Goal: Task Accomplishment & Management: Manage account settings

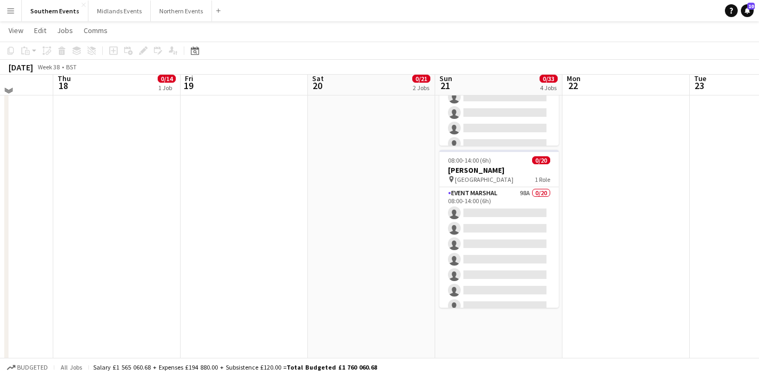
scroll to position [330, 0]
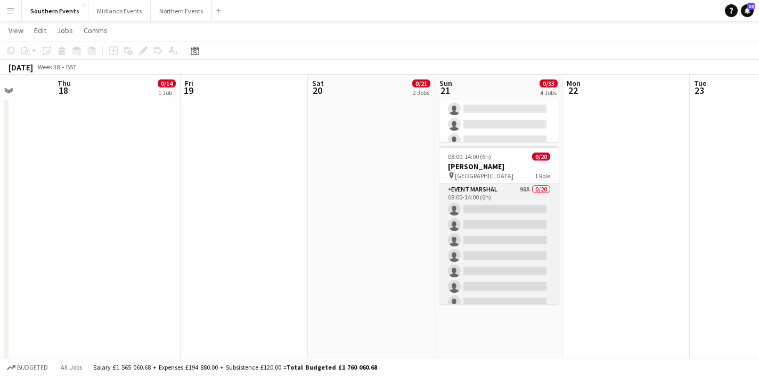
drag, startPoint x: 516, startPoint y: 251, endPoint x: 526, endPoint y: 232, distance: 22.4
click at [516, 251] on app-card-role "Event Marshal 98A 0/20 08:00-14:00 (6h) single-neutral-actions single-neutral-a…" at bounding box center [498, 348] width 119 height 330
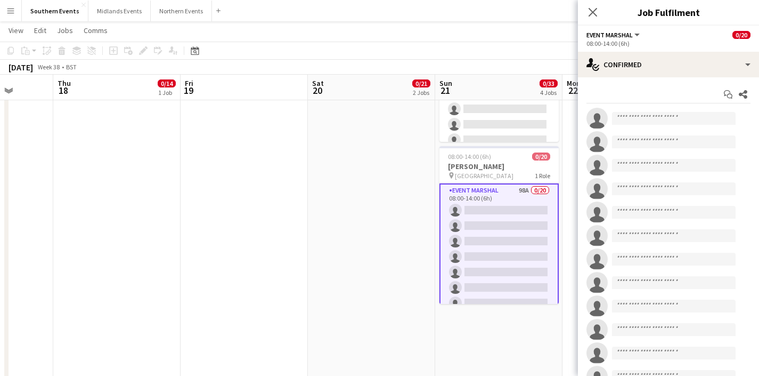
click at [631, 51] on app-options-switcher "Event Marshal All roles Event Marshal 0/20 08:00-14:00 (6h)" at bounding box center [668, 39] width 181 height 26
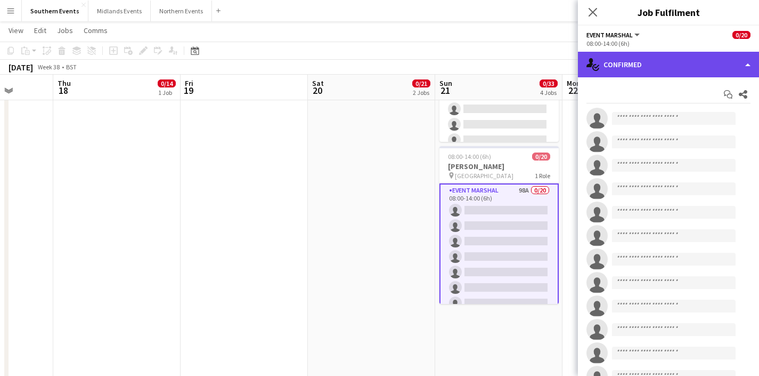
drag, startPoint x: 636, startPoint y: 61, endPoint x: 643, endPoint y: 75, distance: 15.5
click at [636, 61] on div "single-neutral-actions-check-2 Confirmed" at bounding box center [668, 65] width 181 height 26
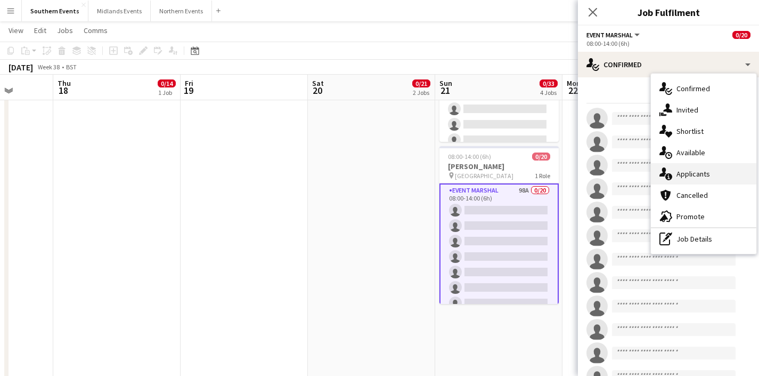
click at [691, 175] on div "single-neutral-actions-information Applicants" at bounding box center [703, 173] width 105 height 21
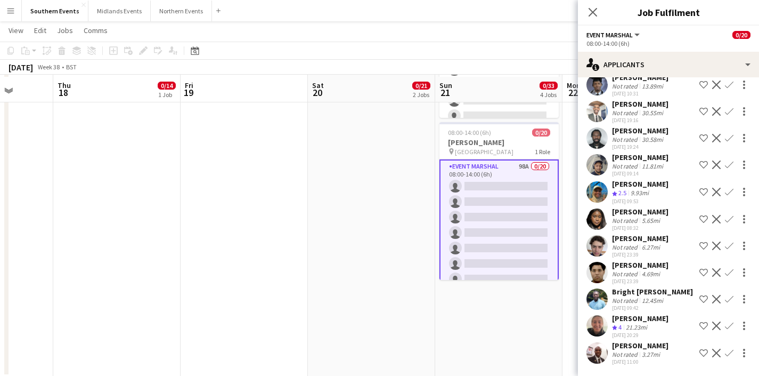
scroll to position [356, 0]
click at [590, 13] on icon "Close pop-in" at bounding box center [593, 12] width 10 height 10
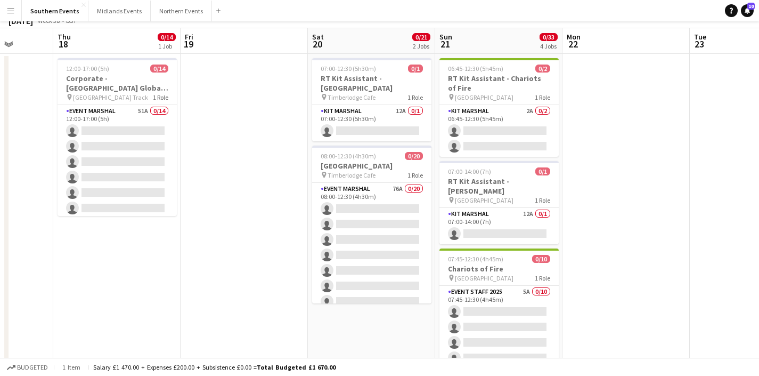
scroll to position [0, 0]
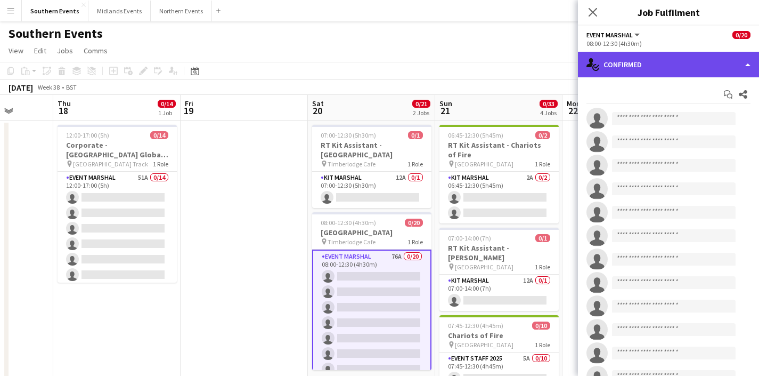
click at [645, 66] on div "single-neutral-actions-check-2 Confirmed" at bounding box center [668, 65] width 181 height 26
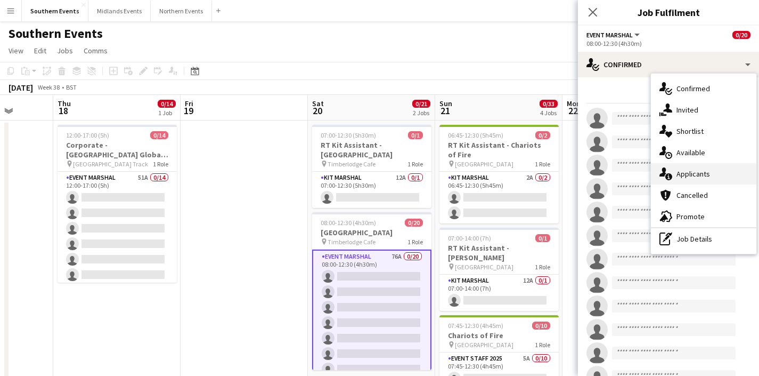
click at [697, 168] on div "single-neutral-actions-information Applicants" at bounding box center [703, 173] width 105 height 21
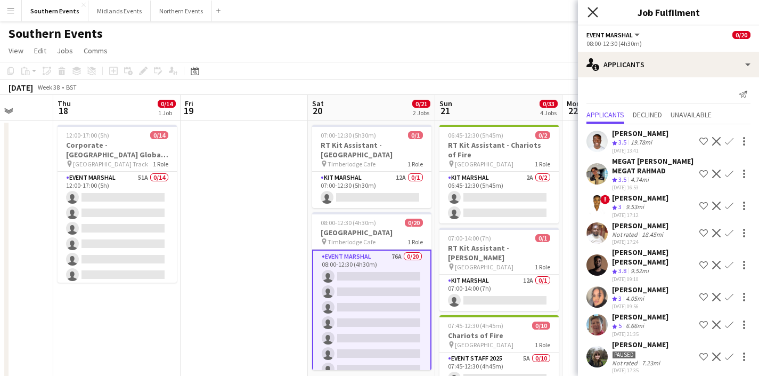
click at [595, 13] on icon "Close pop-in" at bounding box center [593, 12] width 10 height 10
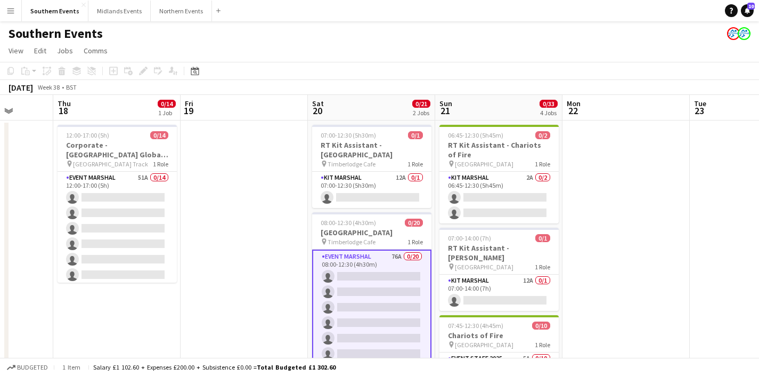
click at [372, 48] on app-page-menu "View Day view expanded Day view collapsed Month view Date picker Jump to [DATE]…" at bounding box center [379, 52] width 759 height 20
